Goal: Find specific page/section

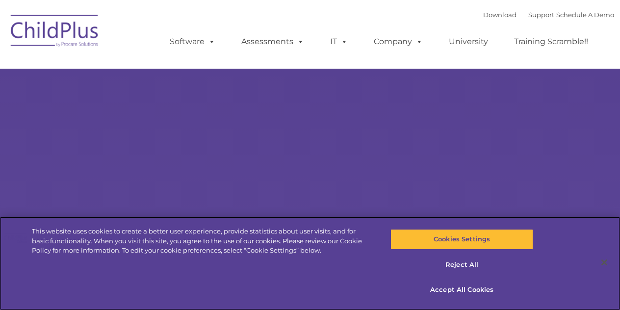
select select "MEDIUM"
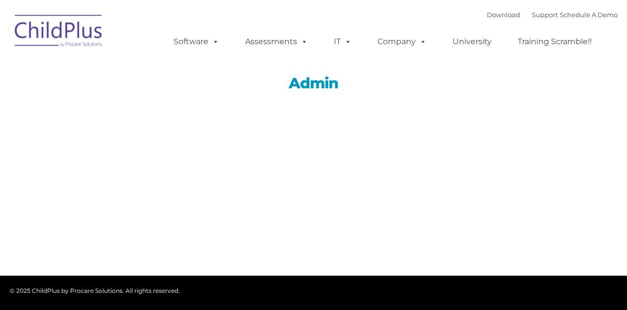
type input ""
